Goal: Check status: Check status

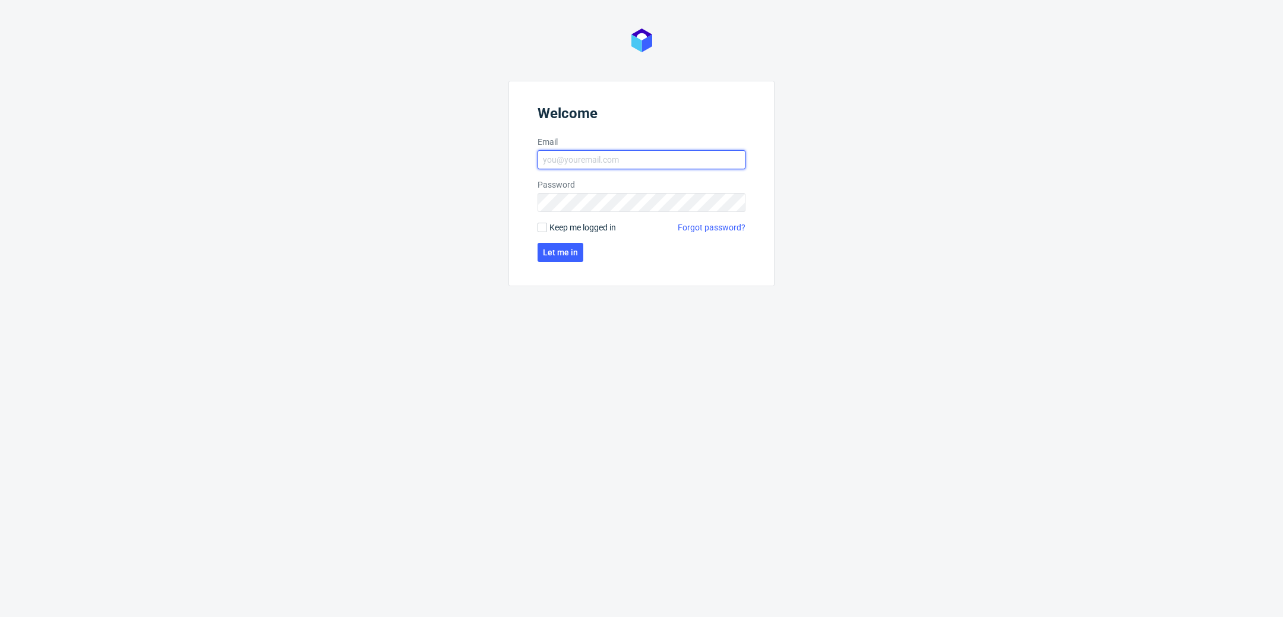
click at [708, 162] on input "Email" at bounding box center [641, 159] width 208 height 19
type input "katarzyna.drabczyk@packhelp.com"
click button "Let me in" at bounding box center [560, 252] width 46 height 19
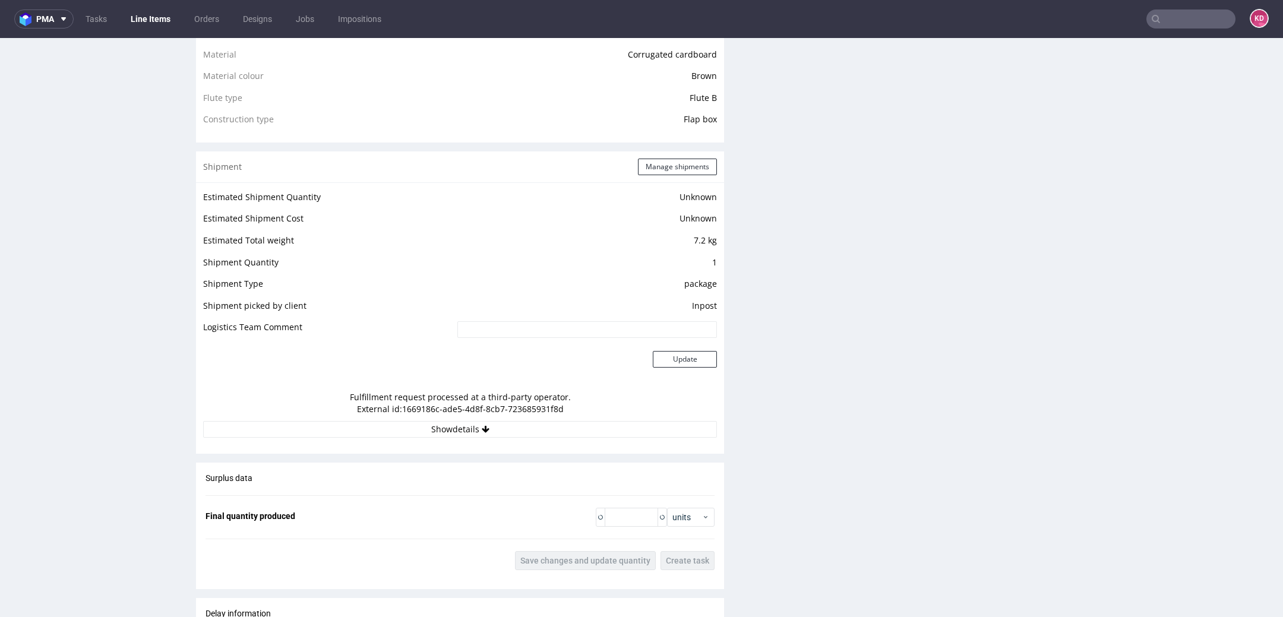
scroll to position [919, 0]
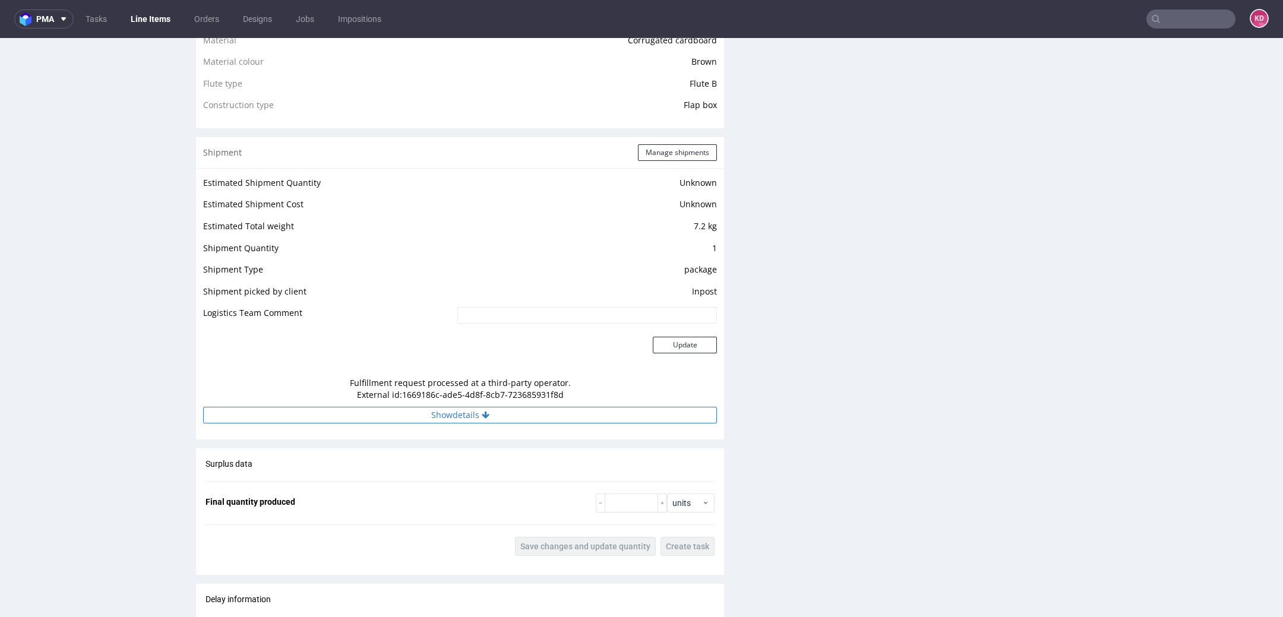
click at [553, 416] on button "Show details" at bounding box center [460, 415] width 514 height 17
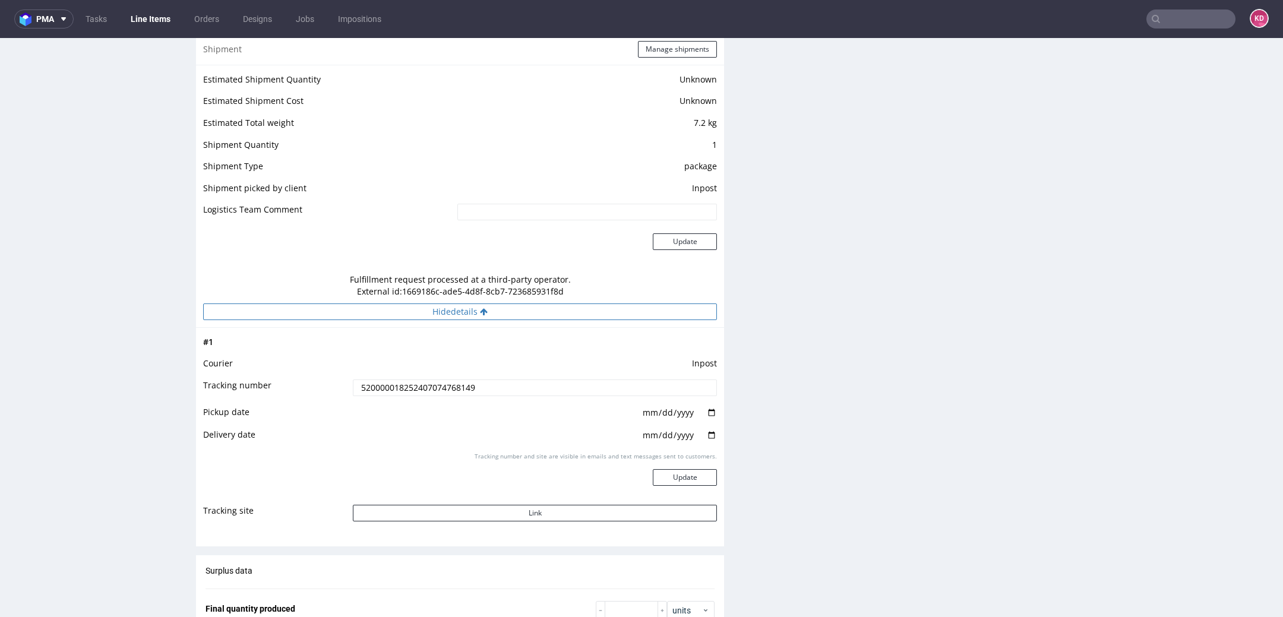
scroll to position [1094, 0]
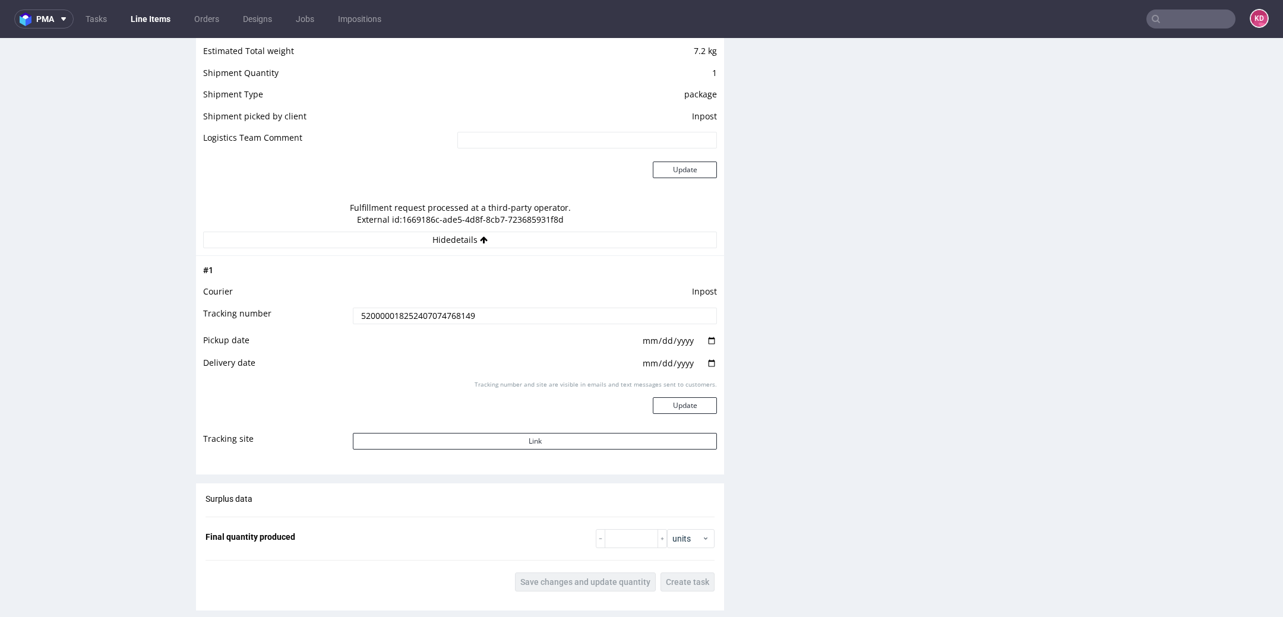
drag, startPoint x: 484, startPoint y: 315, endPoint x: 346, endPoint y: 315, distance: 138.3
click at [353, 315] on input "520000018252407074768149" at bounding box center [535, 316] width 364 height 17
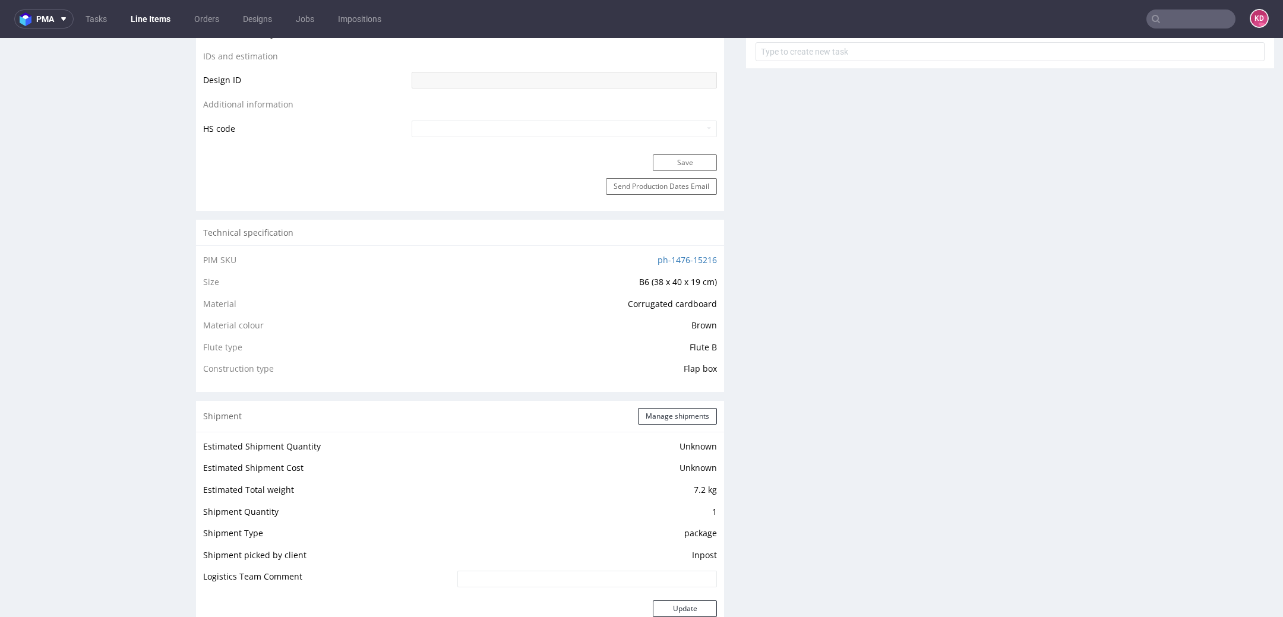
scroll to position [0, 0]
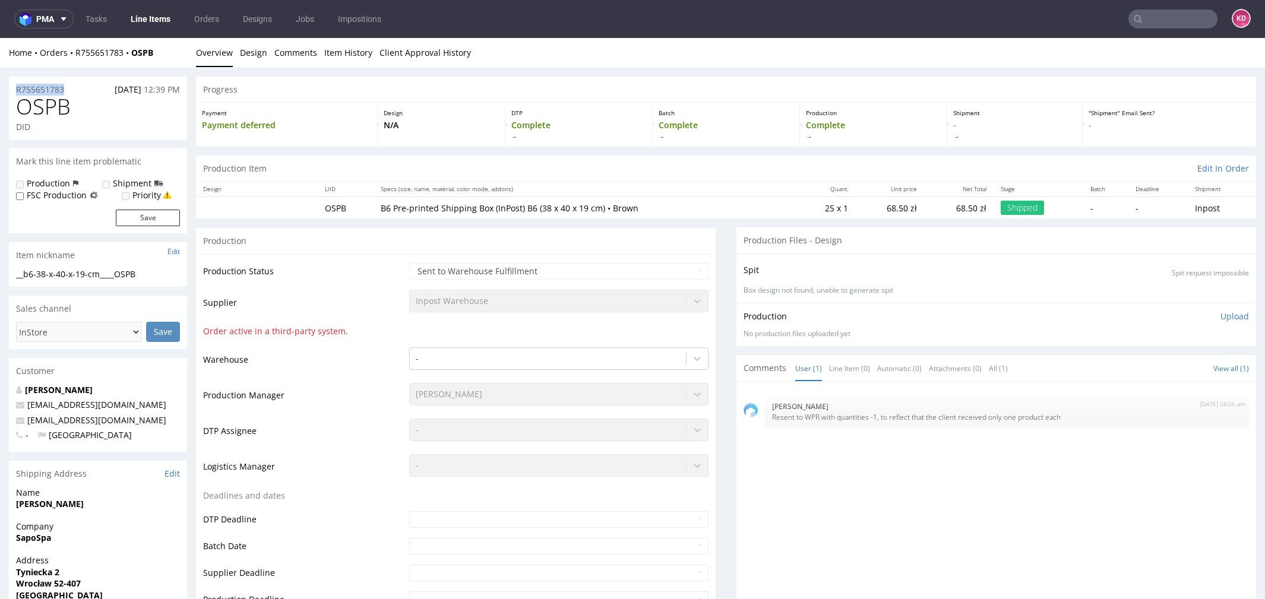
drag, startPoint x: 72, startPoint y: 86, endPoint x: 13, endPoint y: 87, distance: 59.4
click at [13, 87] on div "R755651783 22.08.2025 12:39 PM" at bounding box center [98, 86] width 178 height 19
copy p "R755651783"
drag, startPoint x: 78, startPoint y: 109, endPoint x: 18, endPoint y: 111, distance: 60.0
click at [18, 111] on h1 "OSPB" at bounding box center [98, 107] width 164 height 24
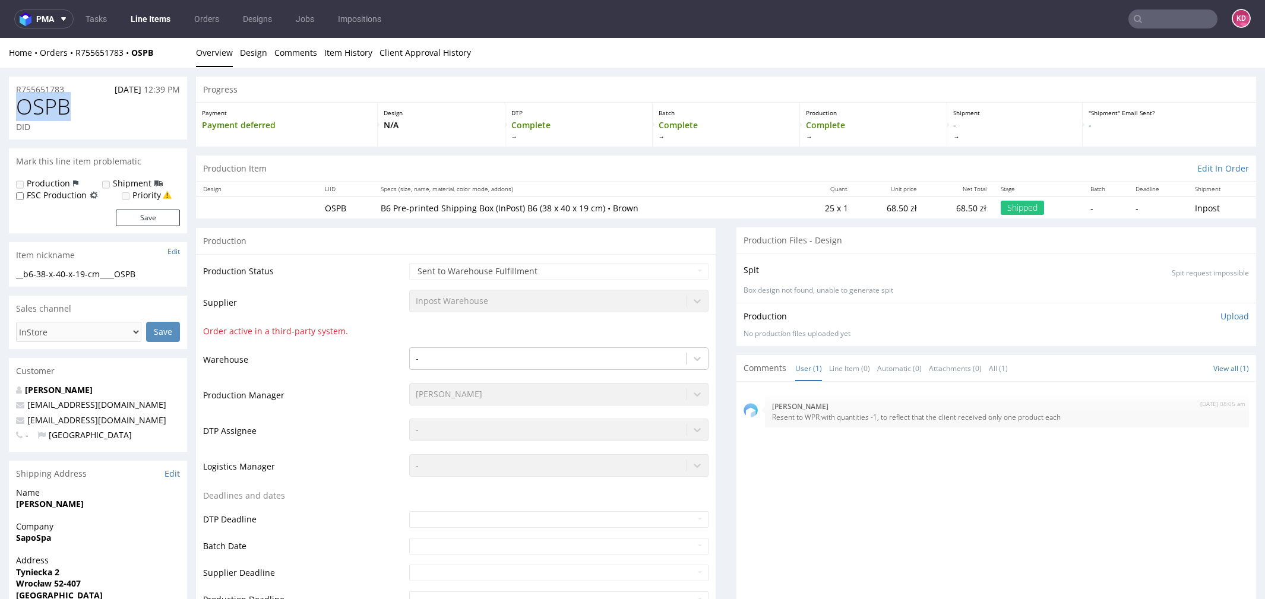
copy span "OSPB"
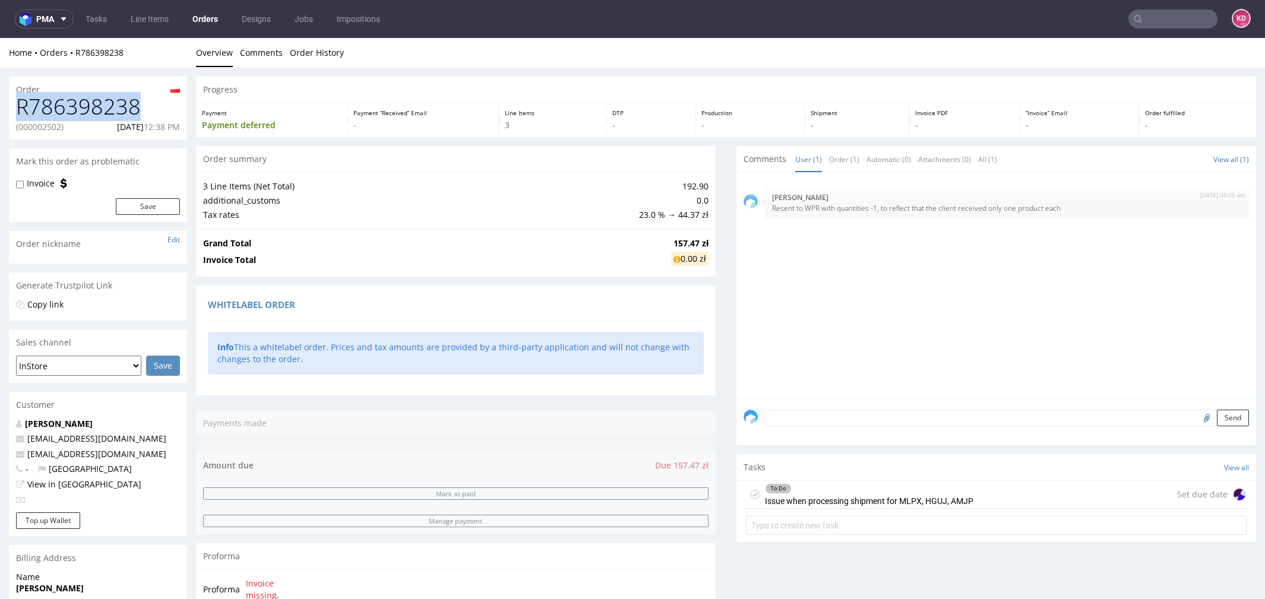
drag, startPoint x: 147, startPoint y: 112, endPoint x: 20, endPoint y: 113, distance: 127.1
click at [20, 113] on h1 "R786398238" at bounding box center [98, 107] width 164 height 24
copy h1 "R786398238"
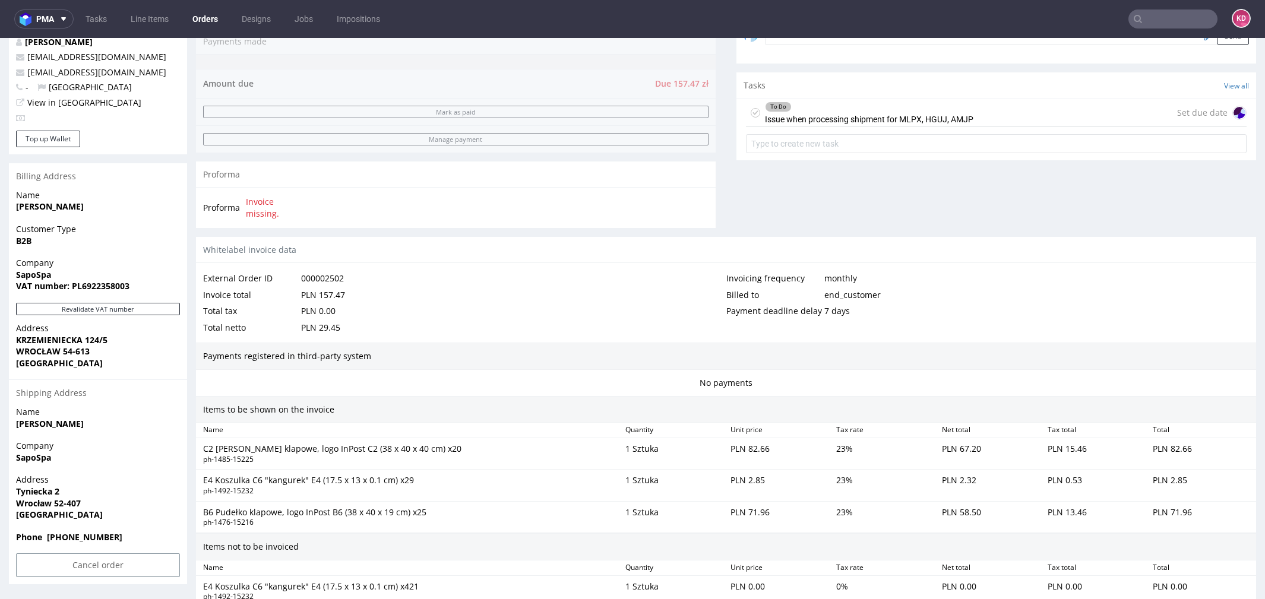
scroll to position [599, 0]
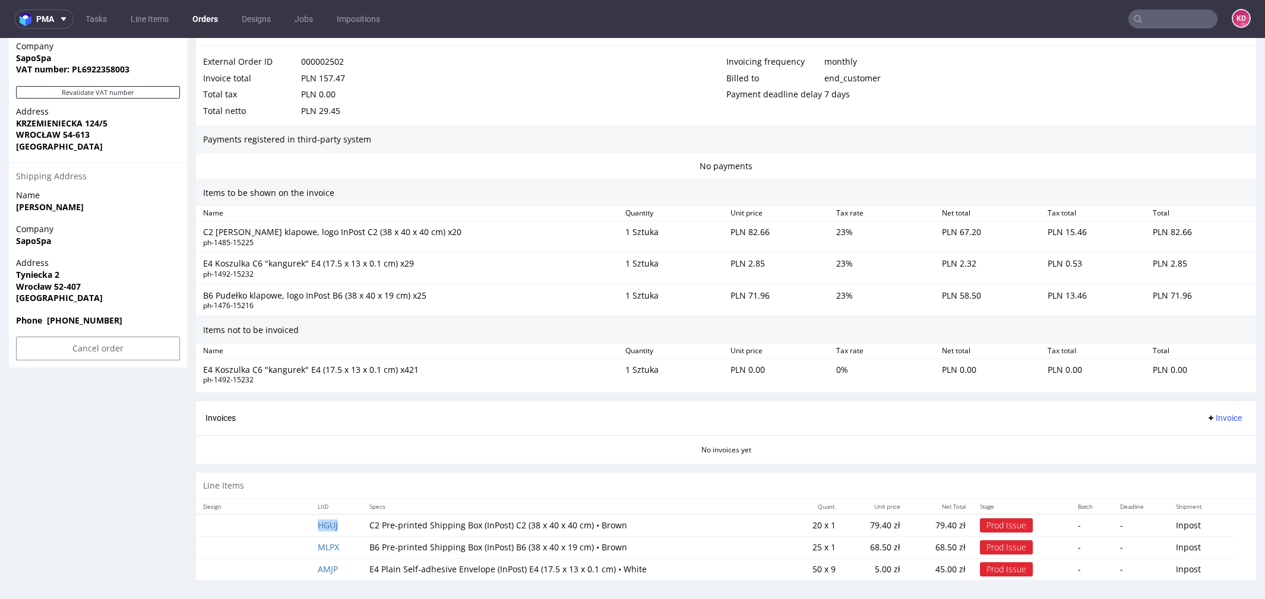
click at [349, 525] on td "HGUJ" at bounding box center [337, 525] width 52 height 23
copy link "HGUJ"
click at [350, 544] on td "MLPX" at bounding box center [337, 547] width 52 height 22
copy link "MLPX"
click at [351, 565] on td "AMJP" at bounding box center [337, 569] width 52 height 22
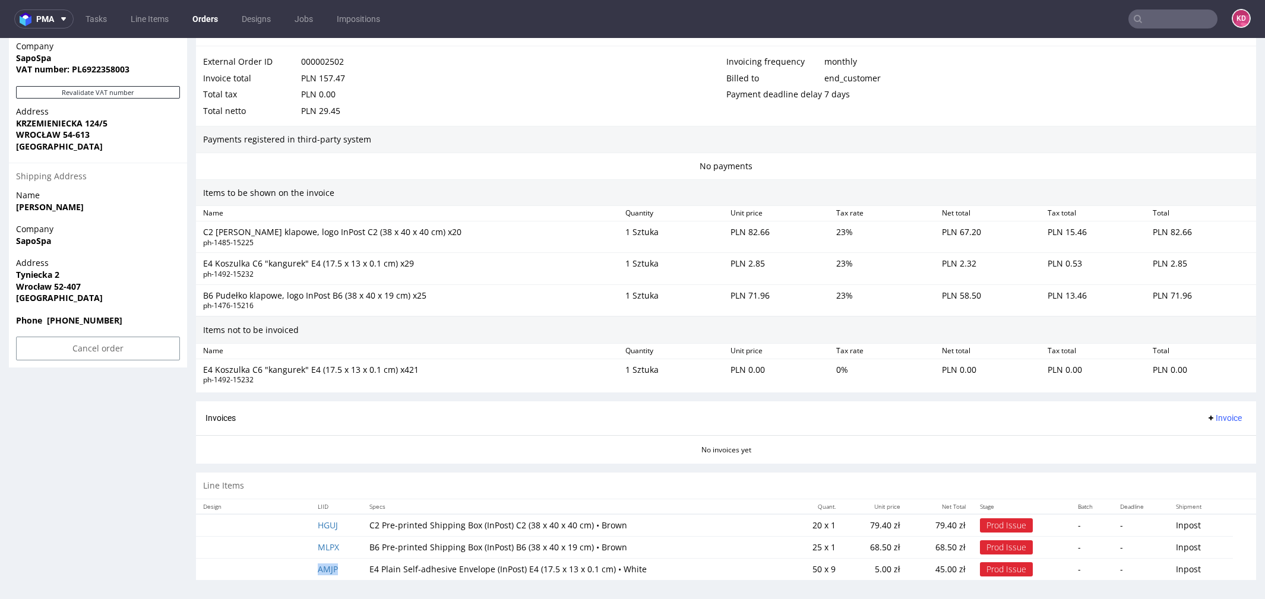
copy link "AMJP"
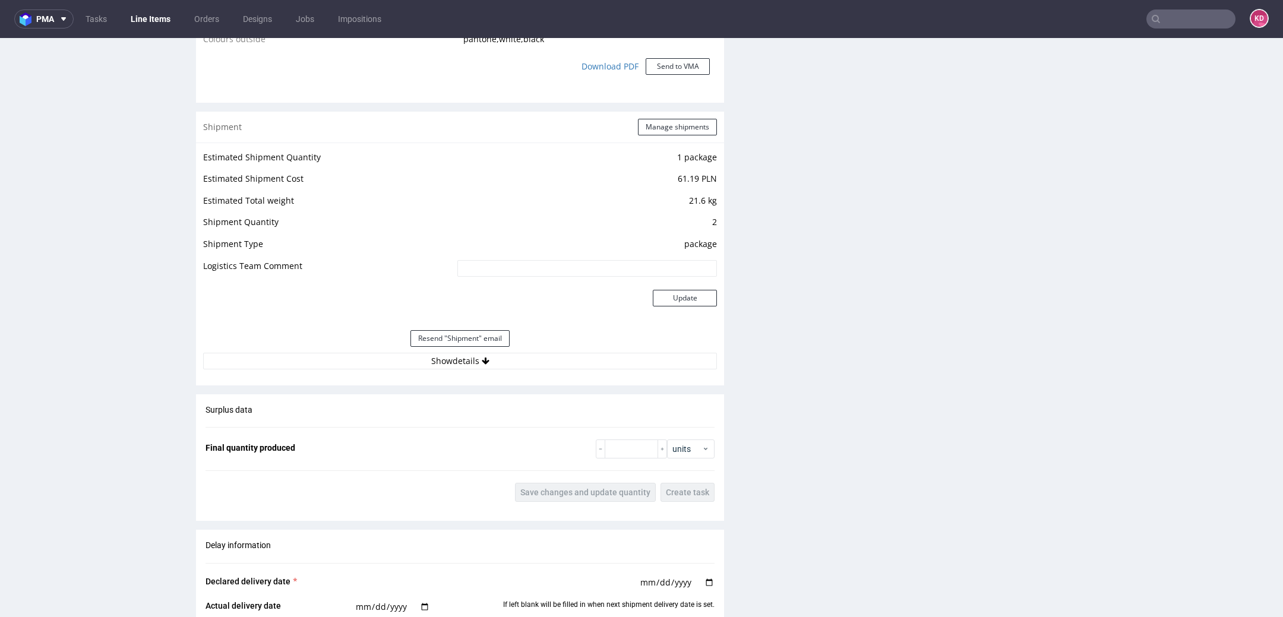
scroll to position [1047, 0]
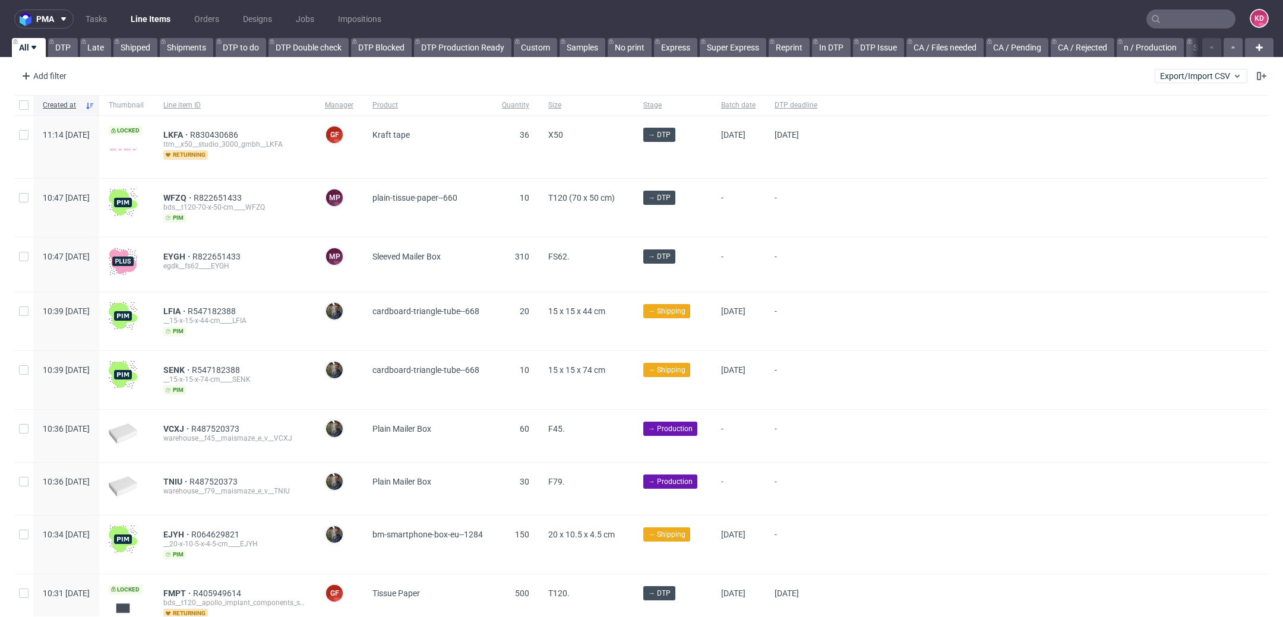
click at [1151, 25] on input "text" at bounding box center [1190, 19] width 89 height 19
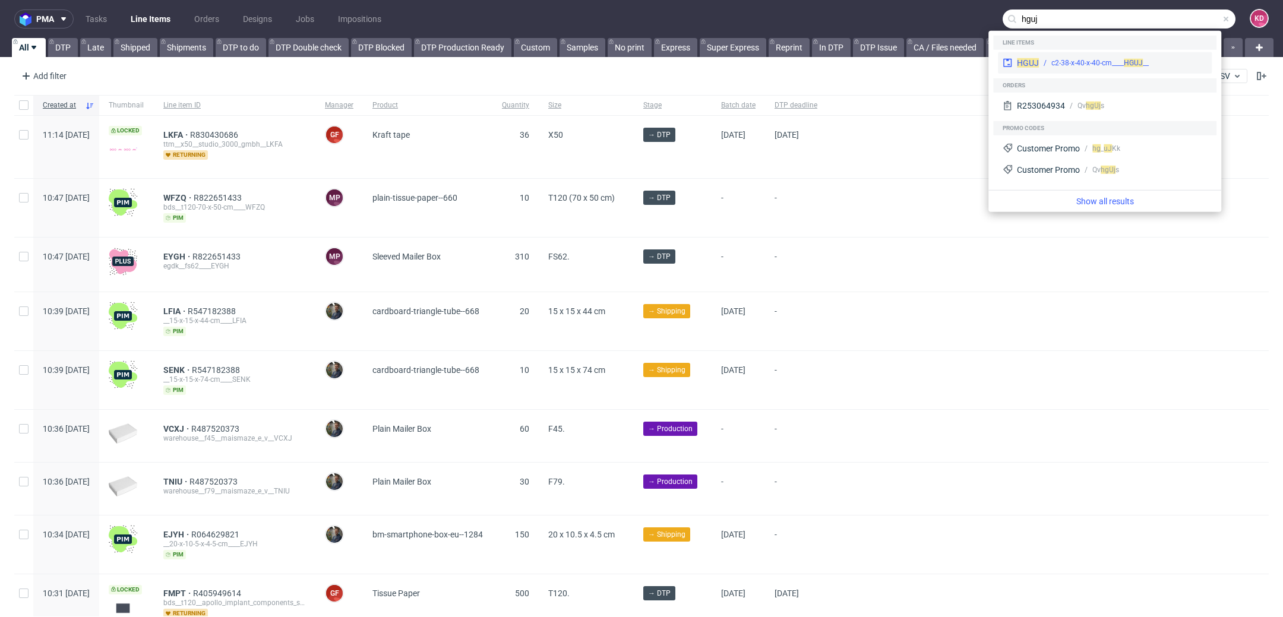
type input "hguj"
click at [1135, 65] on span "HGUJ" at bounding box center [1132, 63] width 19 height 8
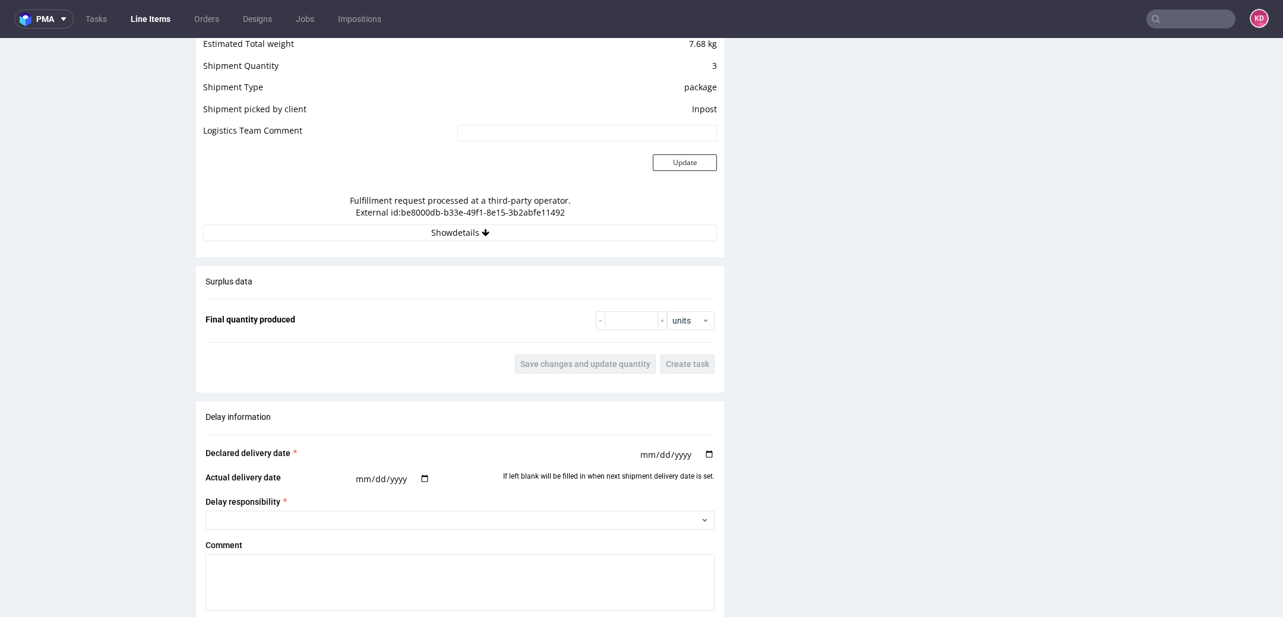
scroll to position [1085, 0]
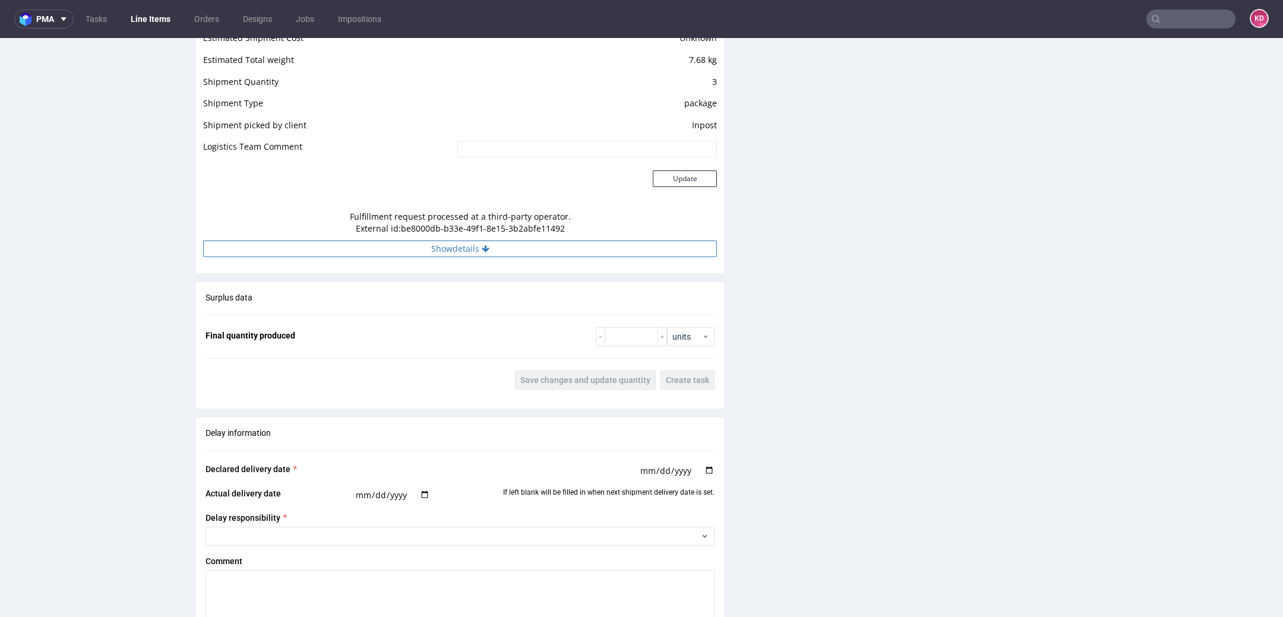
click at [452, 245] on button "Show details" at bounding box center [460, 248] width 514 height 17
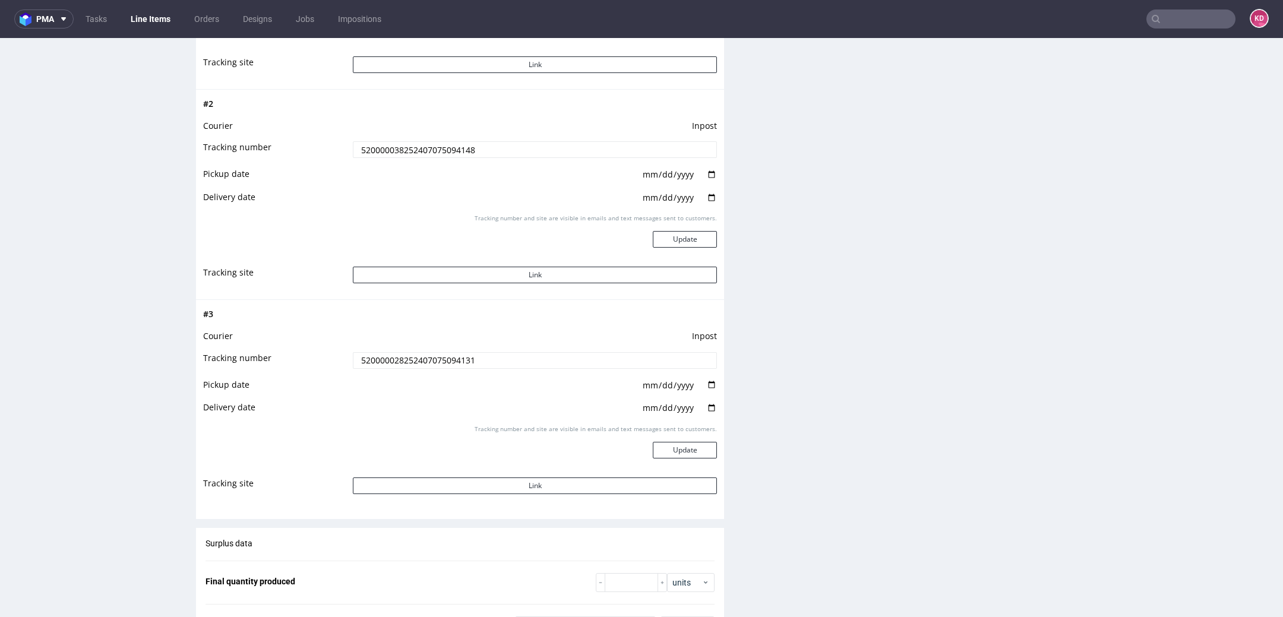
scroll to position [1408, 0]
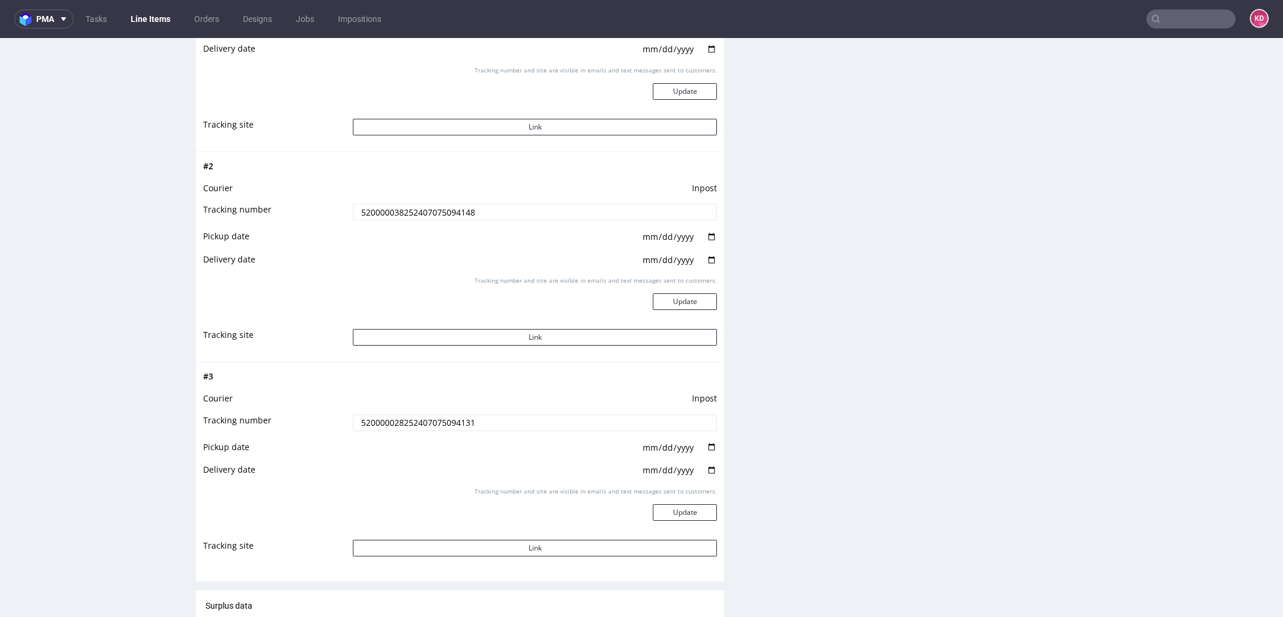
drag, startPoint x: 486, startPoint y: 423, endPoint x: 351, endPoint y: 422, distance: 134.8
click at [353, 422] on input "520000028252407075094131" at bounding box center [535, 422] width 364 height 17
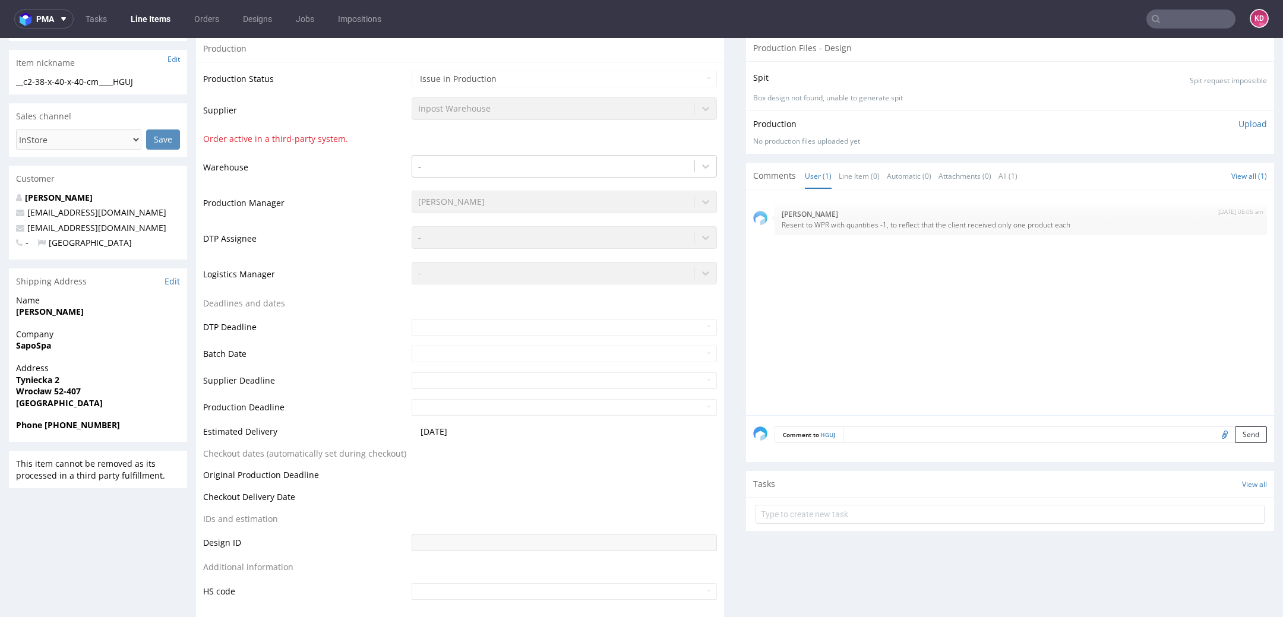
scroll to position [177, 0]
